Goal: Transaction & Acquisition: Download file/media

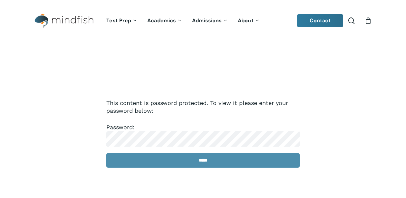
click at [110, 162] on input "*****" at bounding box center [202, 160] width 193 height 15
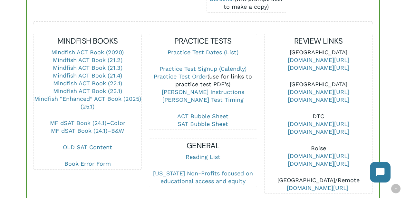
scroll to position [244, 0]
click at [104, 127] on link "MF dSAT Book (24.1)–B&W" at bounding box center [87, 130] width 73 height 7
